Goal: Find specific page/section: Find specific page/section

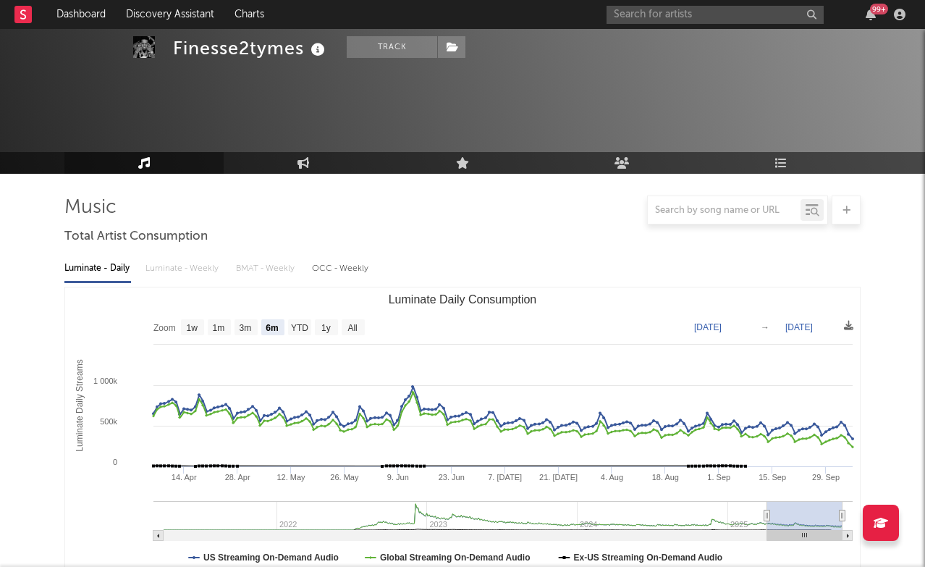
select select "6m"
select select "1w"
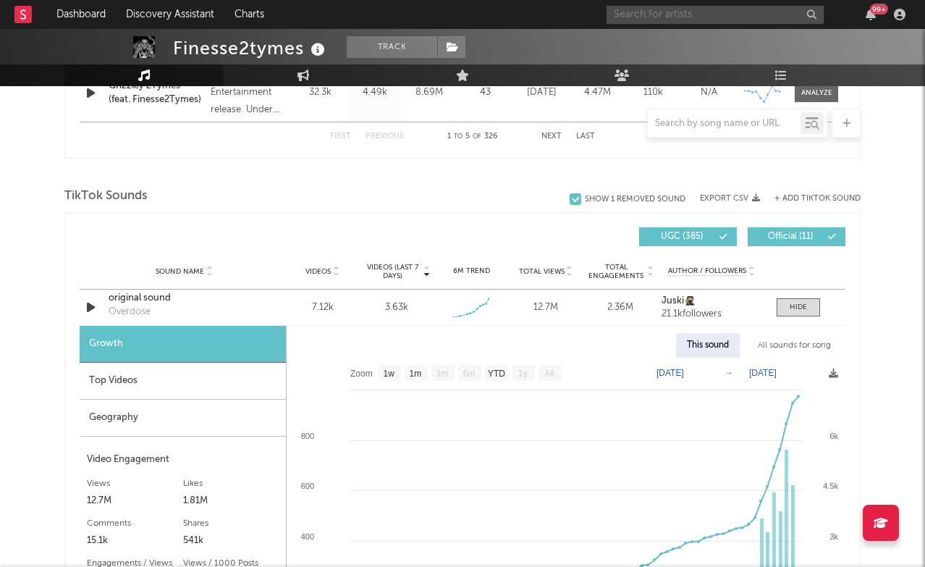
click at [665, 22] on input "text" at bounding box center [715, 15] width 217 height 18
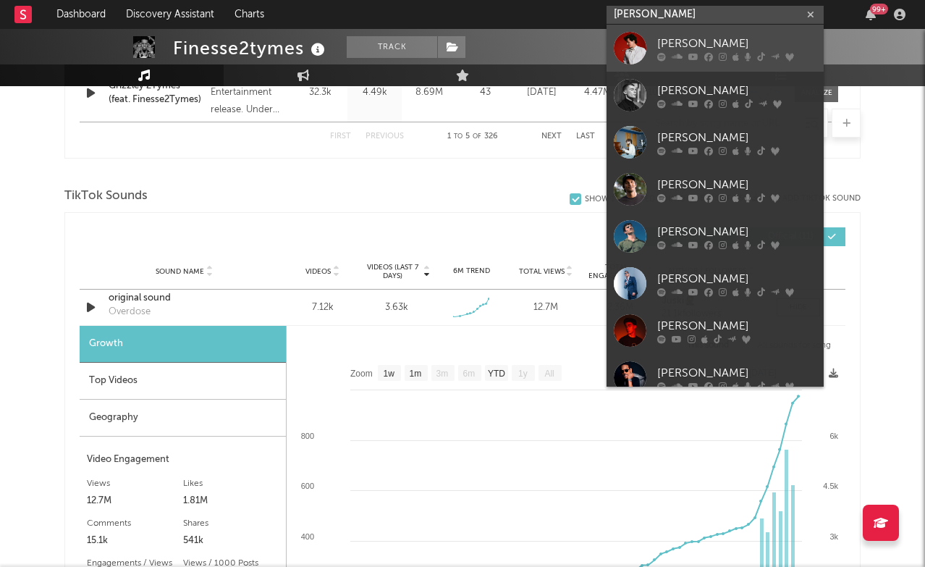
type input "[PERSON_NAME]"
click at [699, 40] on div "[PERSON_NAME]" at bounding box center [736, 43] width 159 height 17
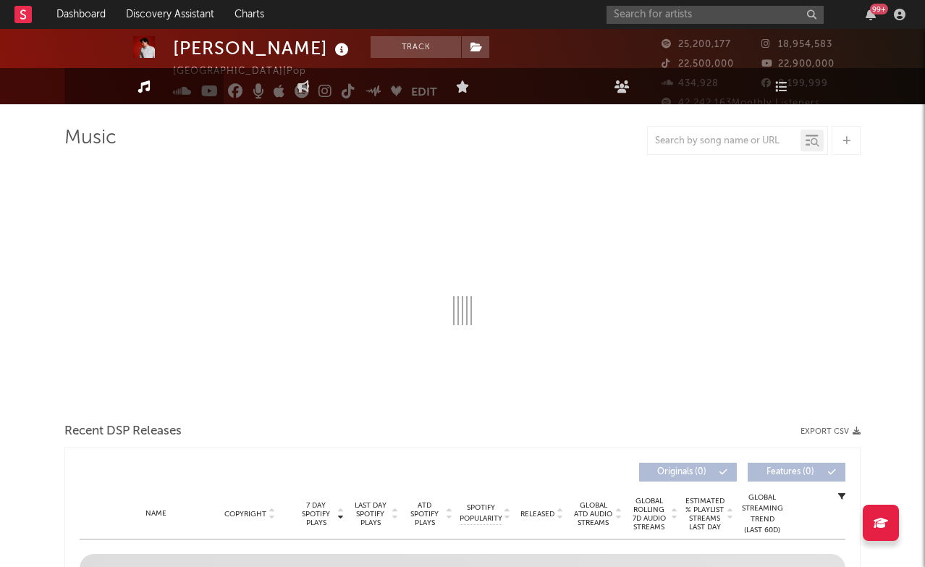
select select "6m"
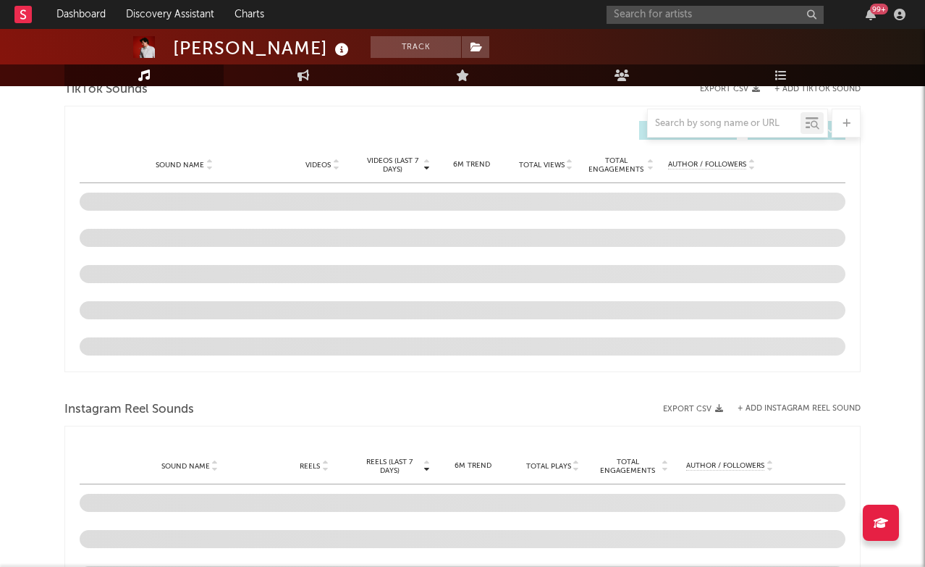
scroll to position [973, 0]
